Goal: Check status: Check status

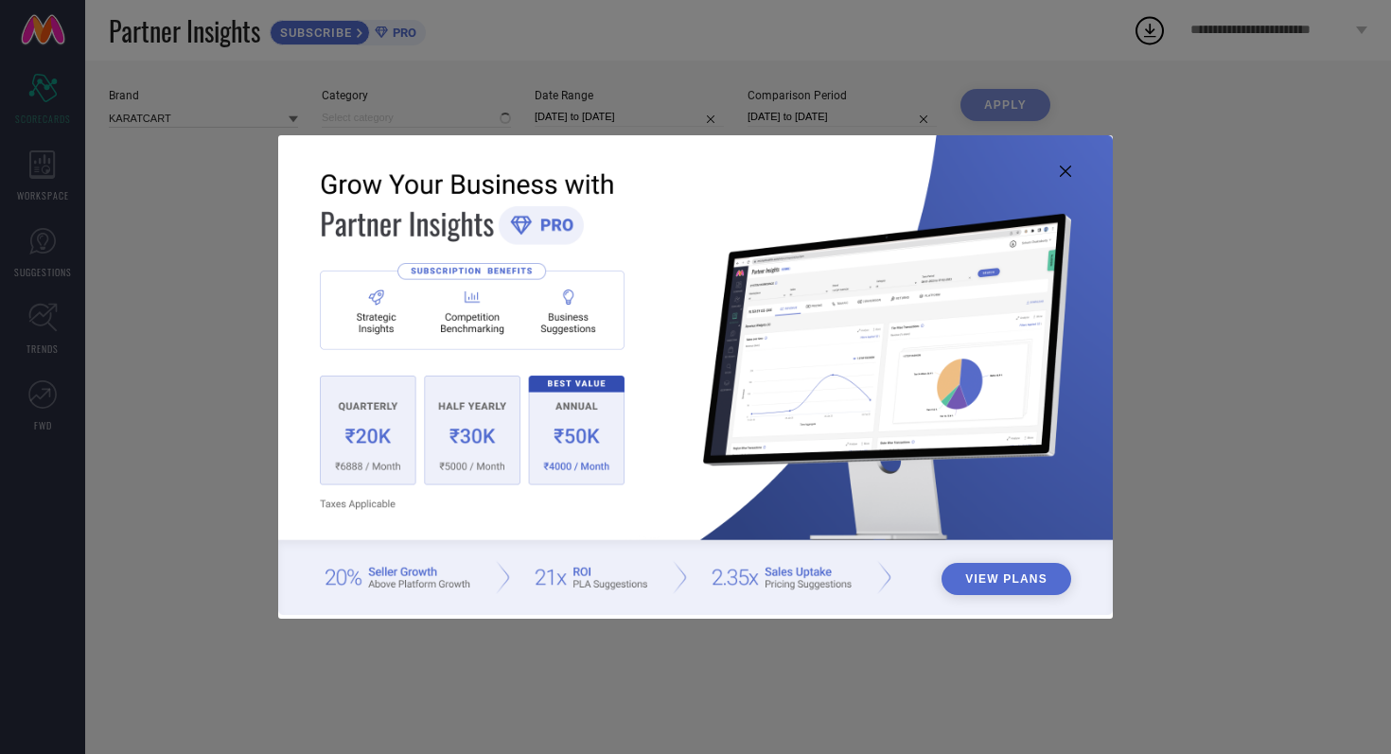
type input "All"
click at [1067, 172] on icon at bounding box center [1065, 171] width 11 height 11
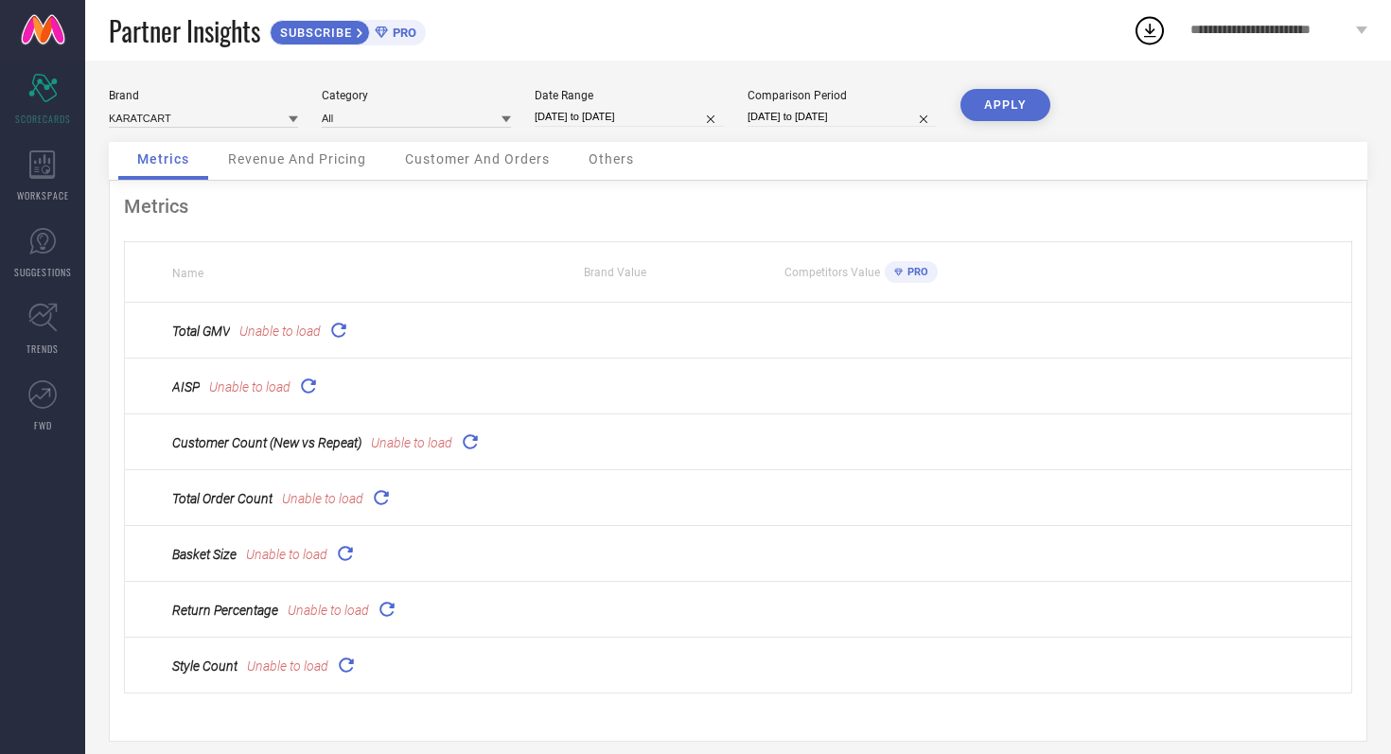
click at [676, 123] on input "[DATE] to [DATE]" at bounding box center [629, 117] width 189 height 20
select select "8"
select select "2025"
select select "9"
select select "2025"
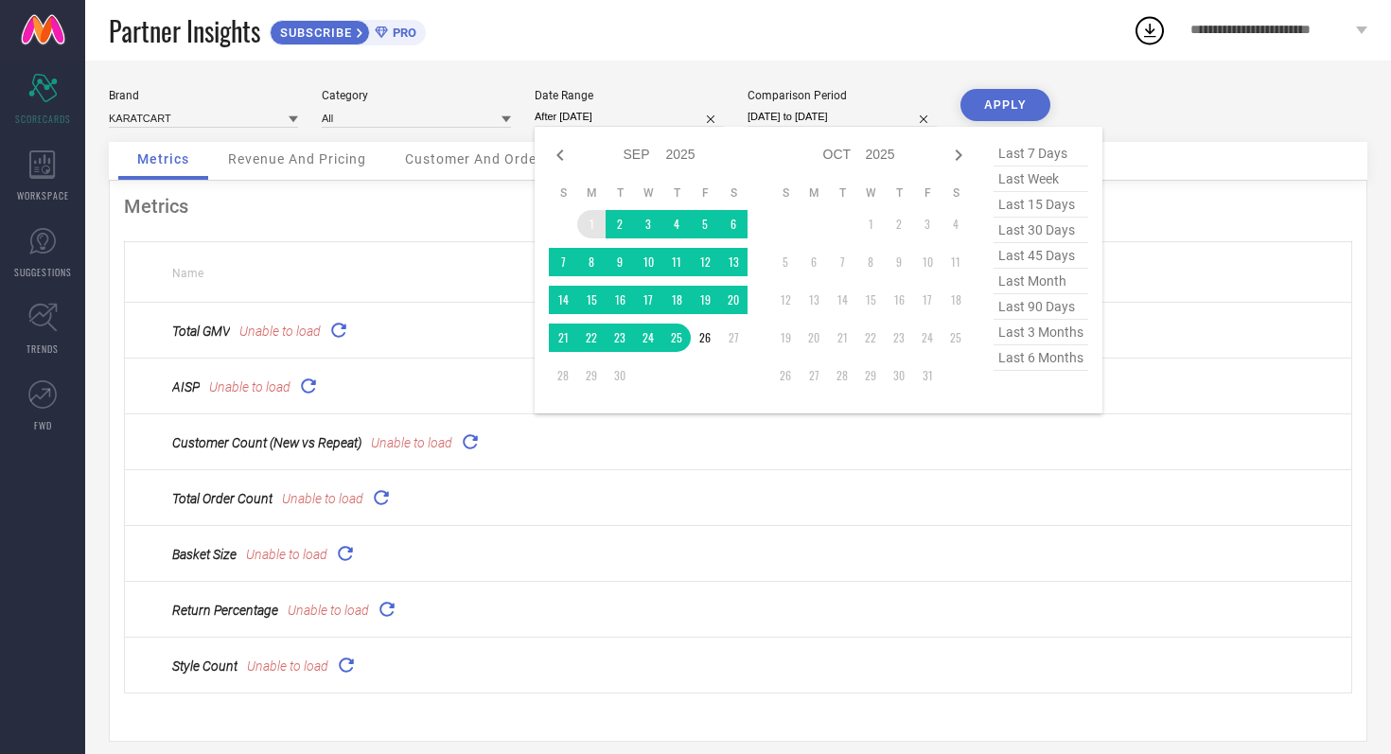
click at [587, 214] on td "1" at bounding box center [591, 224] width 28 height 28
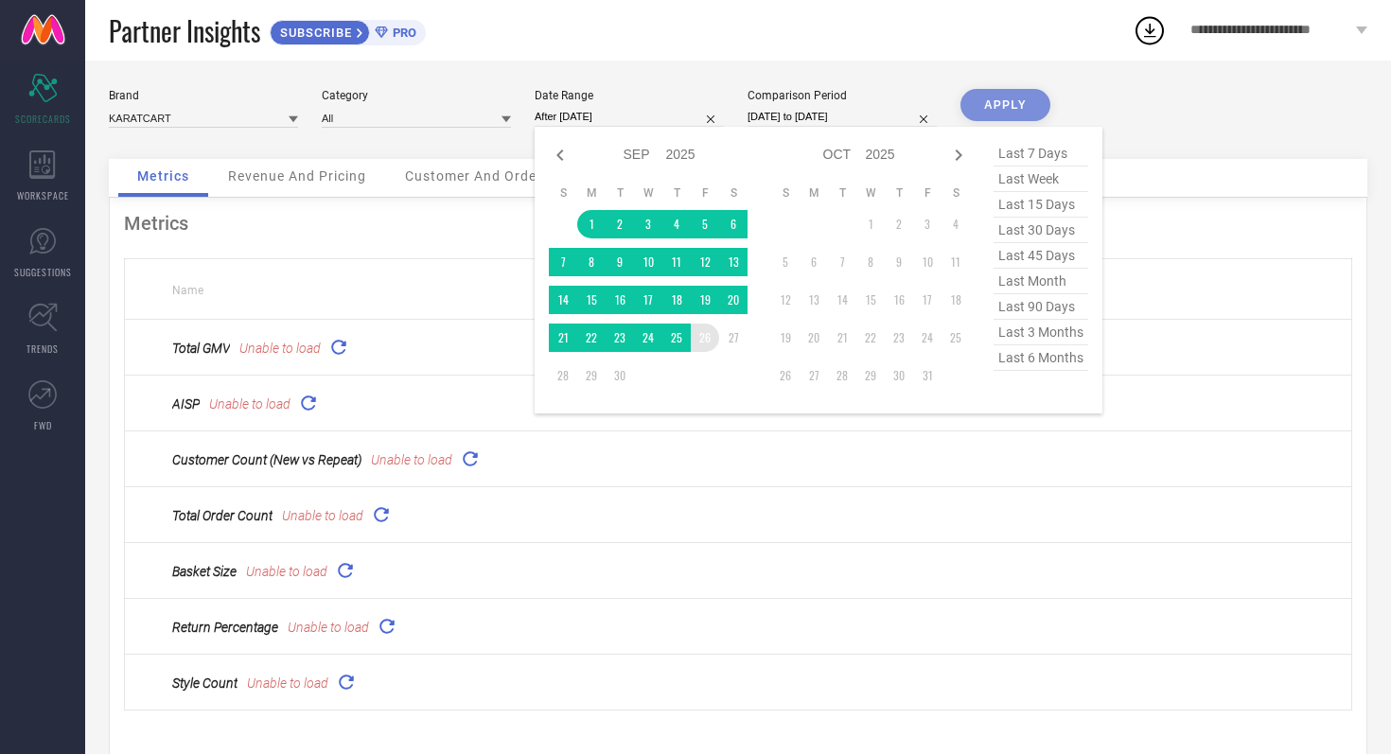
type input "[DATE] to [DATE]"
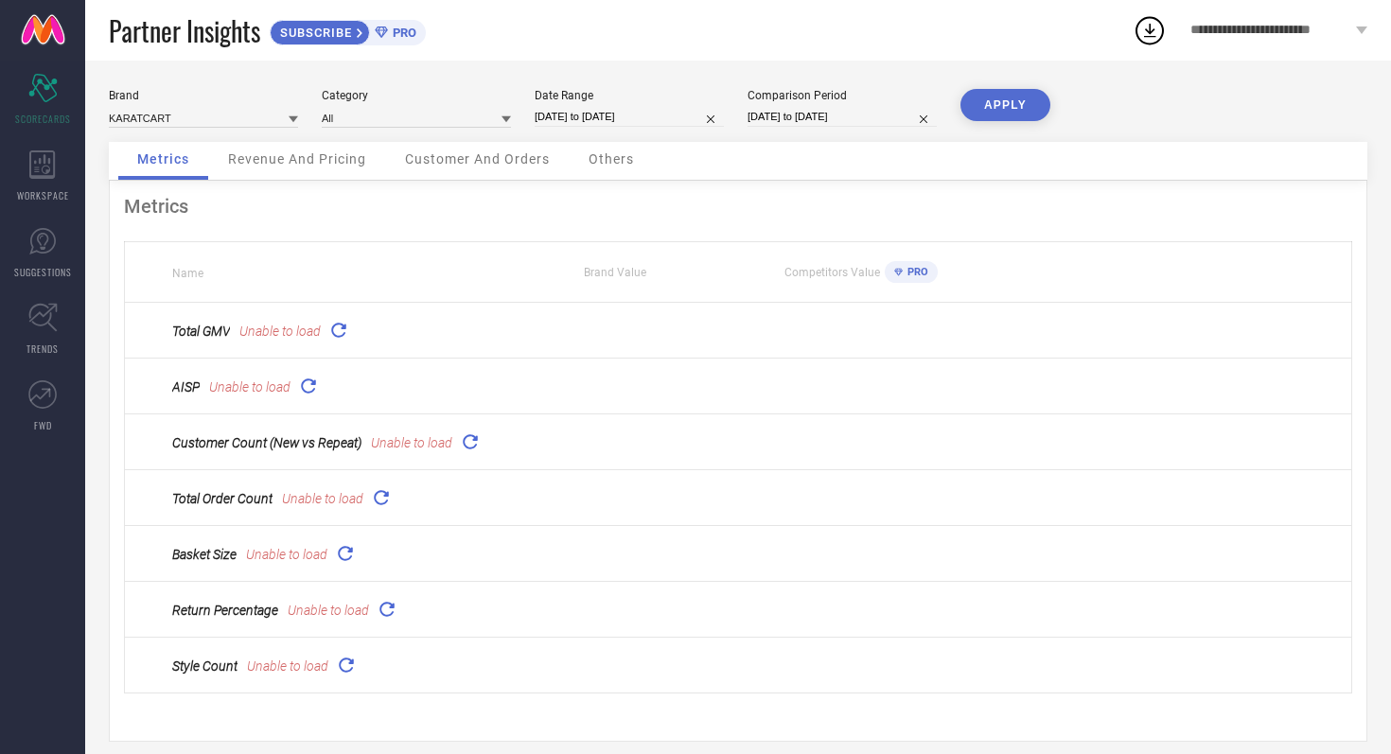
click at [883, 122] on input "[DATE] to [DATE]" at bounding box center [842, 117] width 189 height 20
select select "8"
select select "2024"
select select "9"
select select "2024"
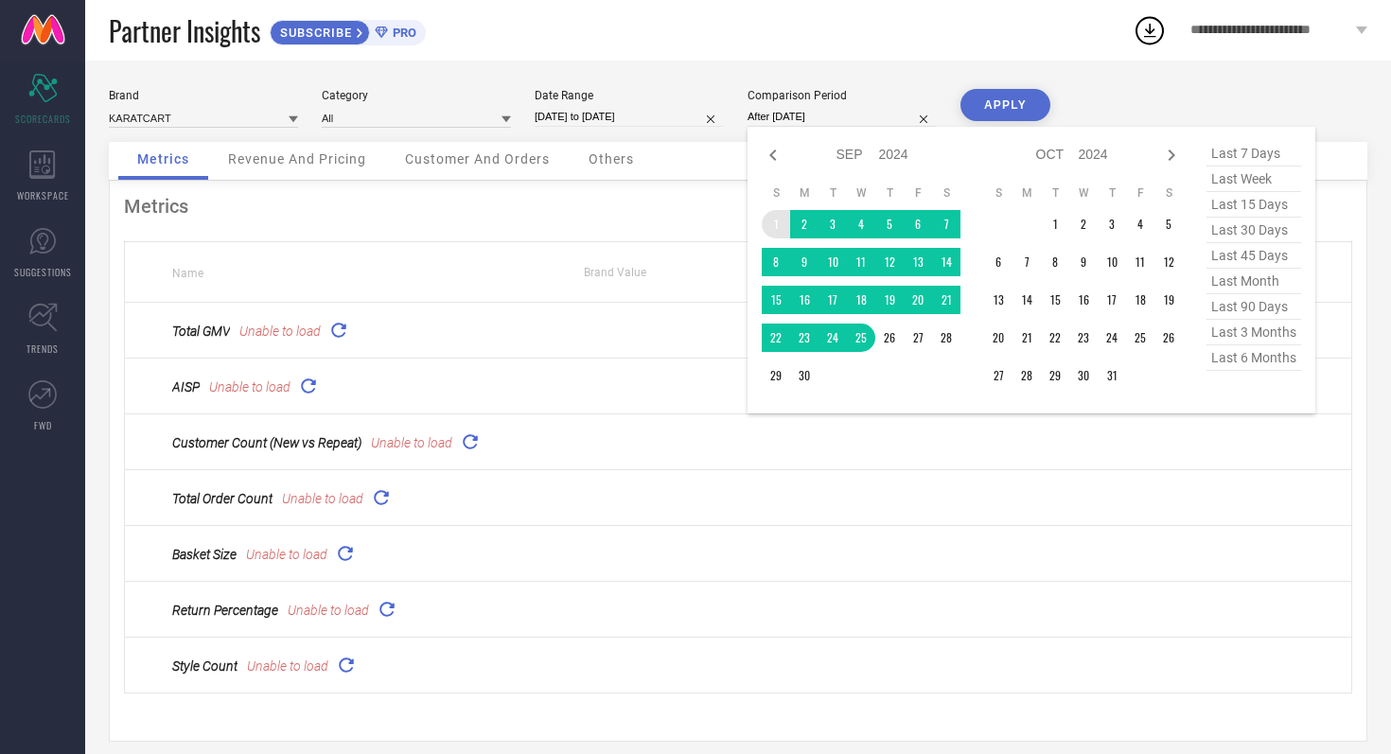
click at [766, 217] on td "1" at bounding box center [776, 224] width 28 height 28
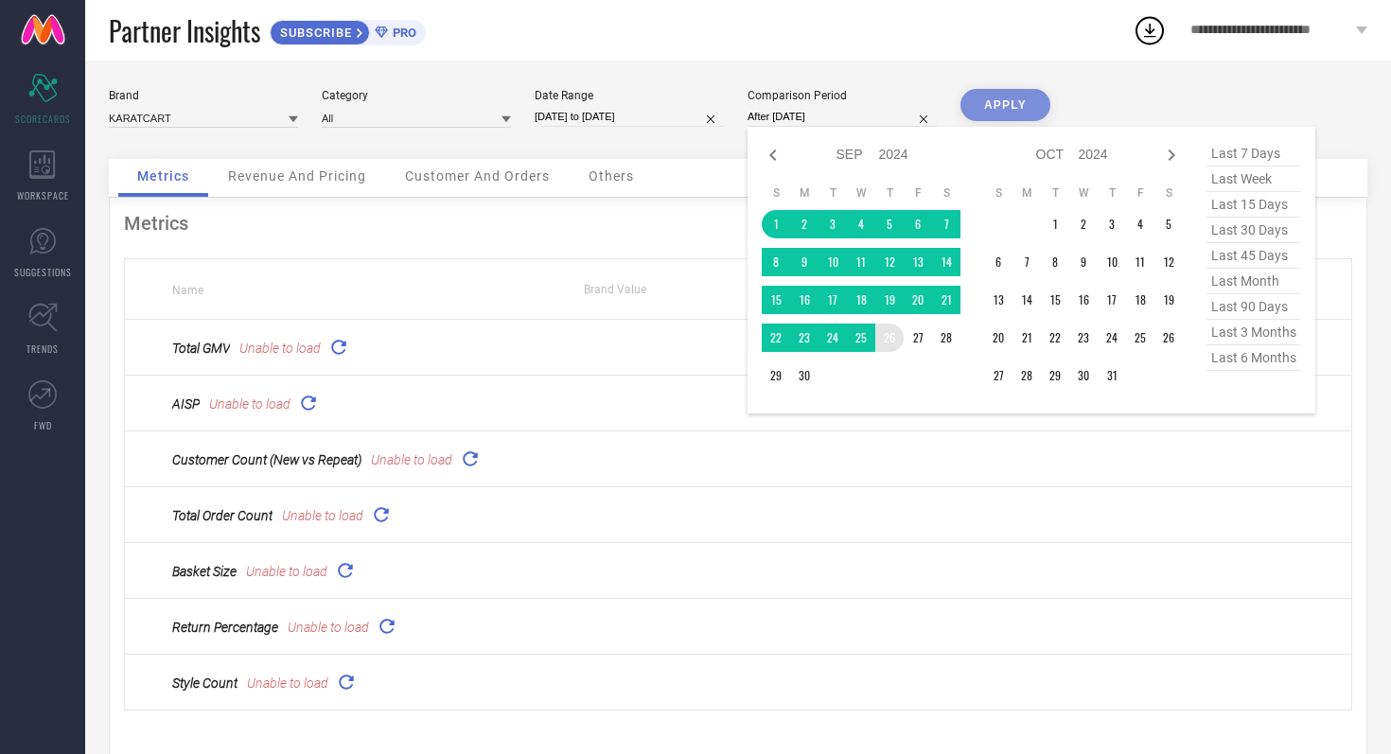
type input "[DATE] to [DATE]"
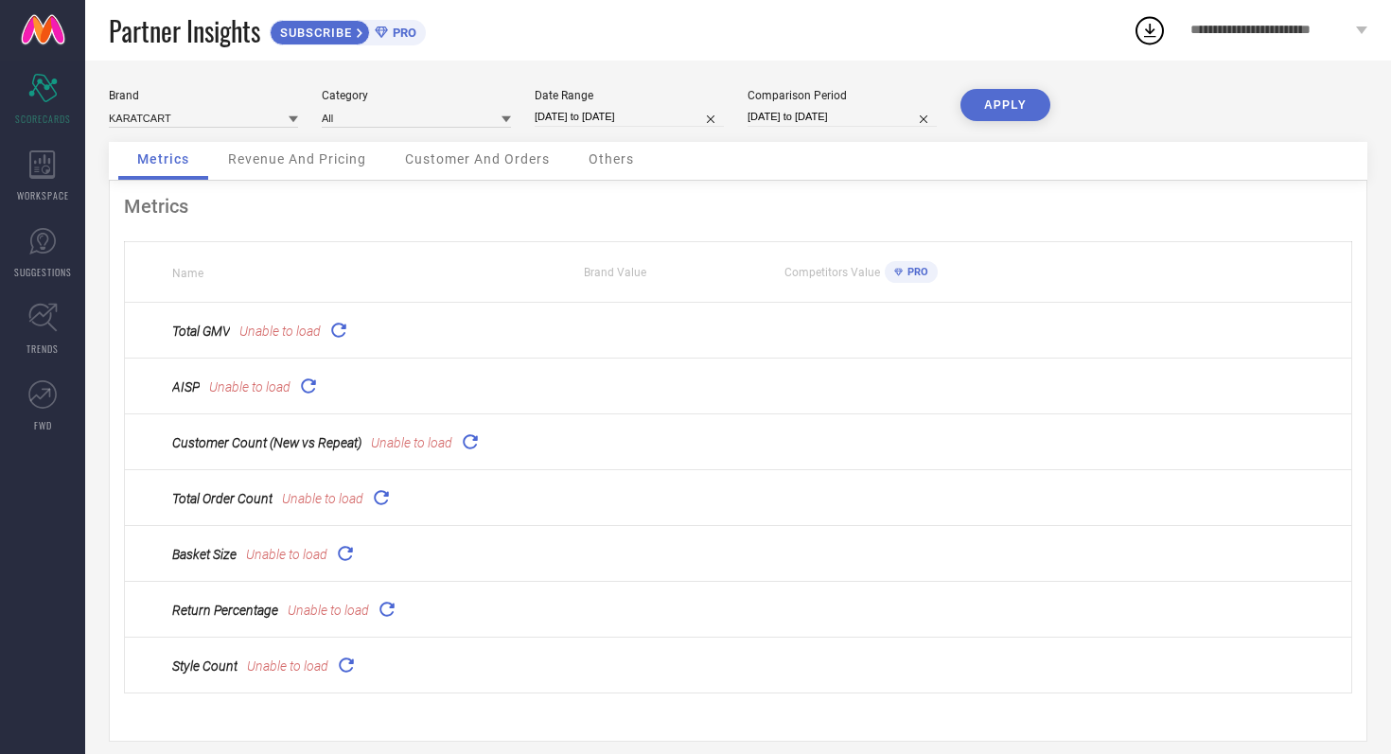
click at [1004, 104] on button "APPLY" at bounding box center [1006, 105] width 90 height 32
click at [344, 327] on icon at bounding box center [338, 330] width 22 height 22
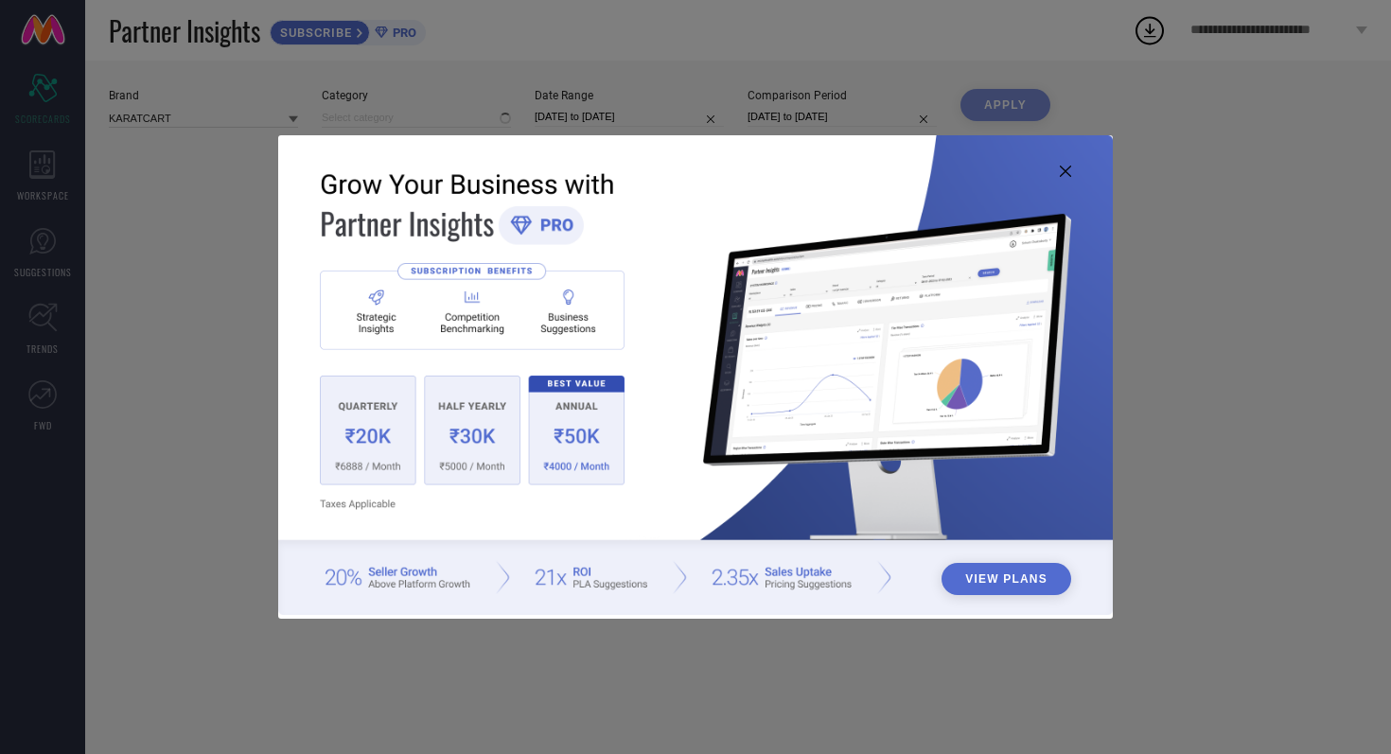
type input "All"
click at [1065, 172] on icon at bounding box center [1065, 171] width 11 height 11
